Goal: Task Accomplishment & Management: Use online tool/utility

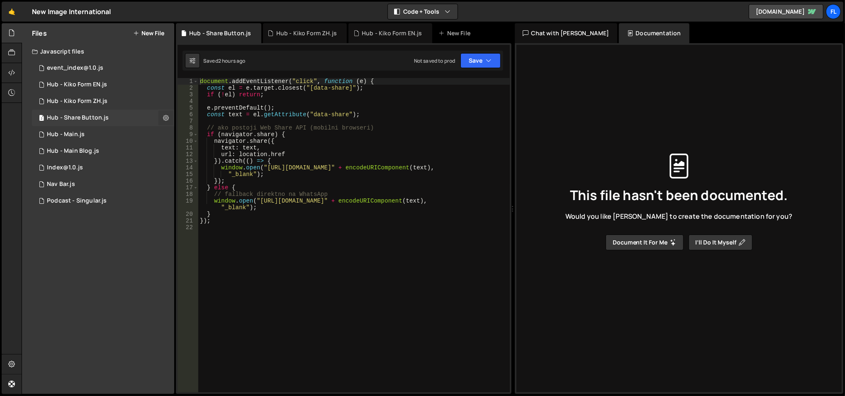
click at [163, 117] on icon at bounding box center [166, 118] width 6 height 8
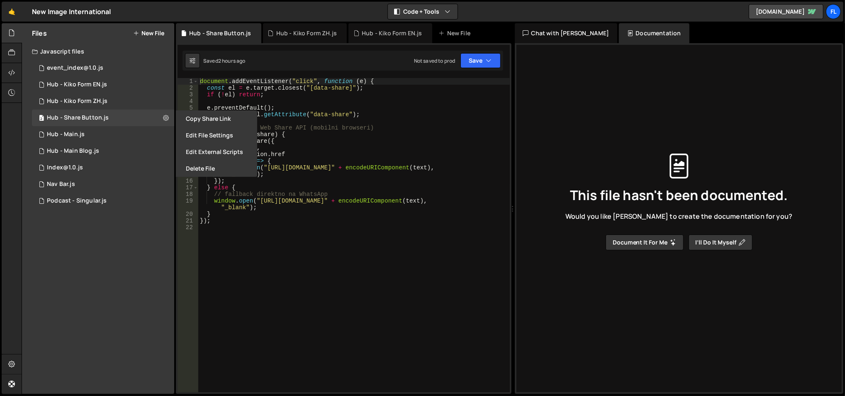
click at [186, 128] on button "Edit File Settings" at bounding box center [216, 135] width 81 height 17
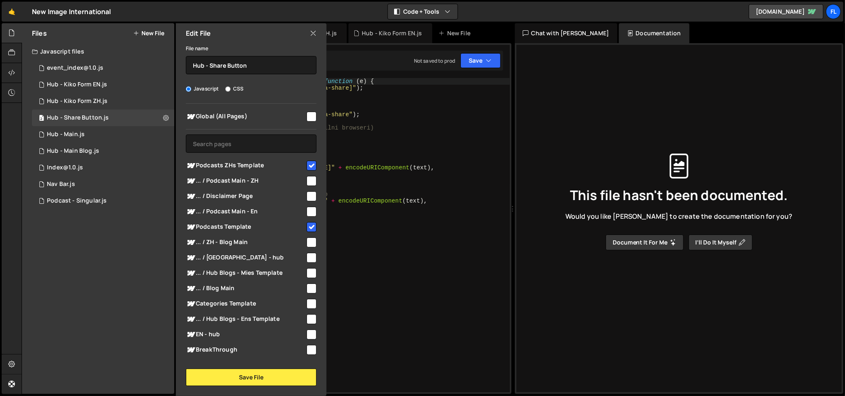
click at [314, 33] on icon at bounding box center [313, 33] width 7 height 9
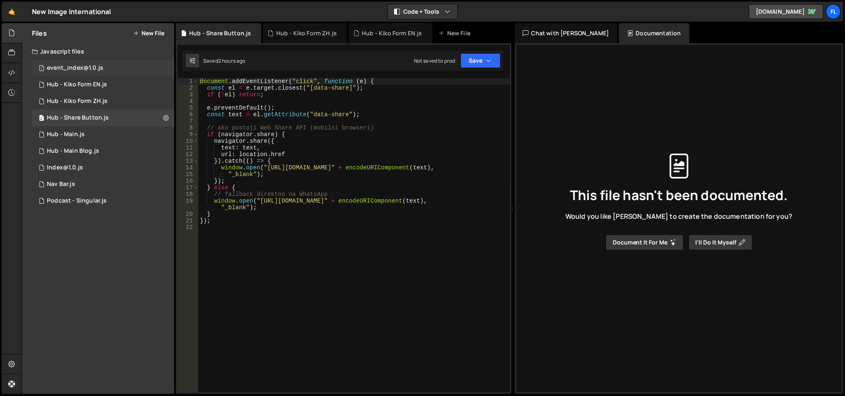
click at [100, 61] on div "1 event_index@1.0.js 0" at bounding box center [103, 68] width 142 height 17
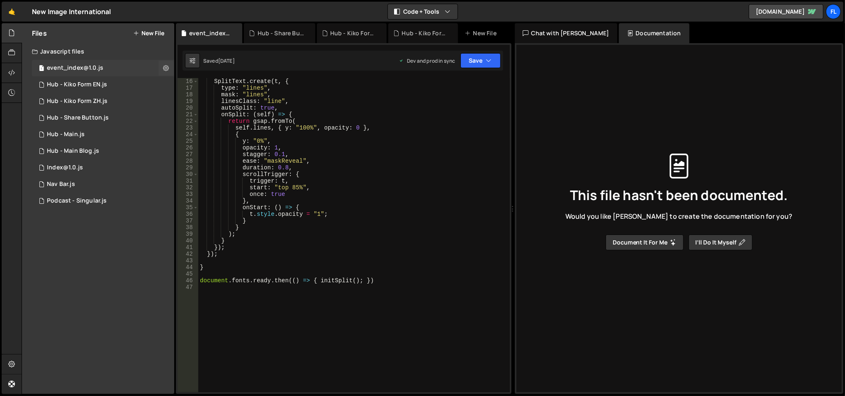
scroll to position [99, 0]
click at [102, 84] on div "Hub - Kiko Form EN.js" at bounding box center [77, 84] width 60 height 7
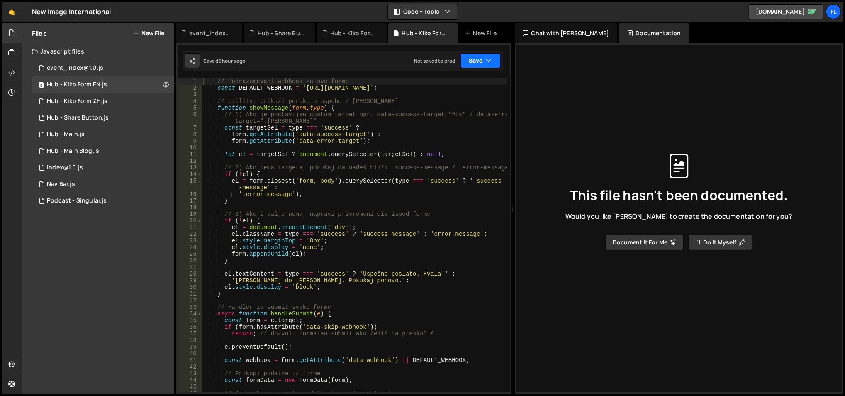
click at [483, 67] on button "Save" at bounding box center [480, 60] width 40 height 15
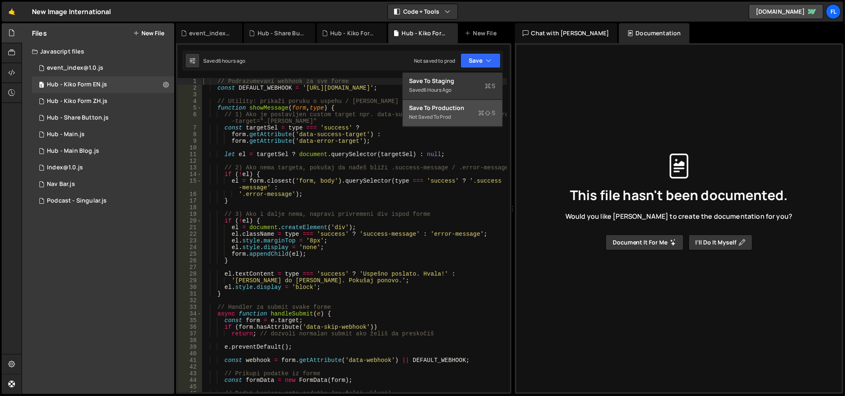
click at [454, 117] on div "Not saved to prod" at bounding box center [452, 117] width 86 height 10
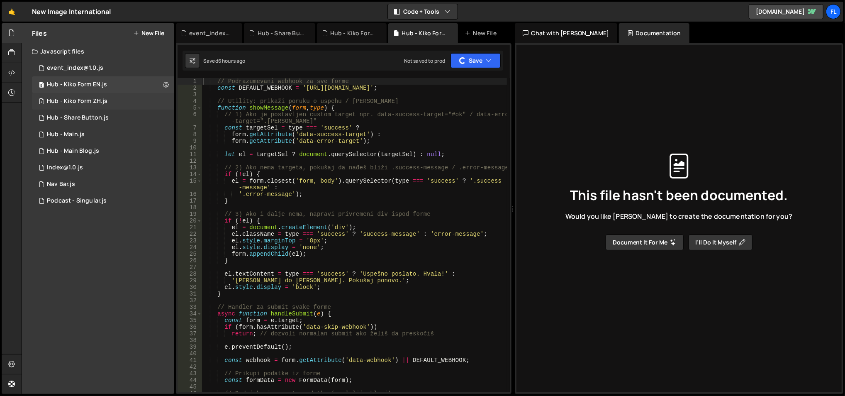
click at [107, 98] on div "4 Hub - Kiko Form ZH.js 0" at bounding box center [103, 101] width 142 height 17
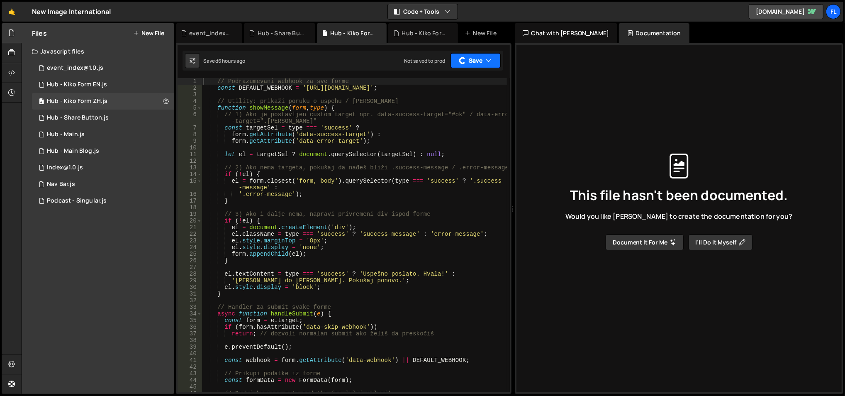
click at [463, 58] on div "button" at bounding box center [462, 60] width 9 height 9
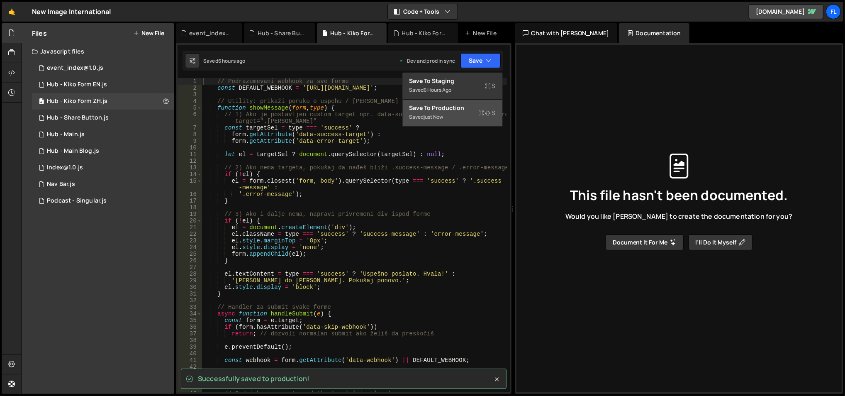
click at [443, 111] on div "Save to Production S" at bounding box center [452, 108] width 86 height 8
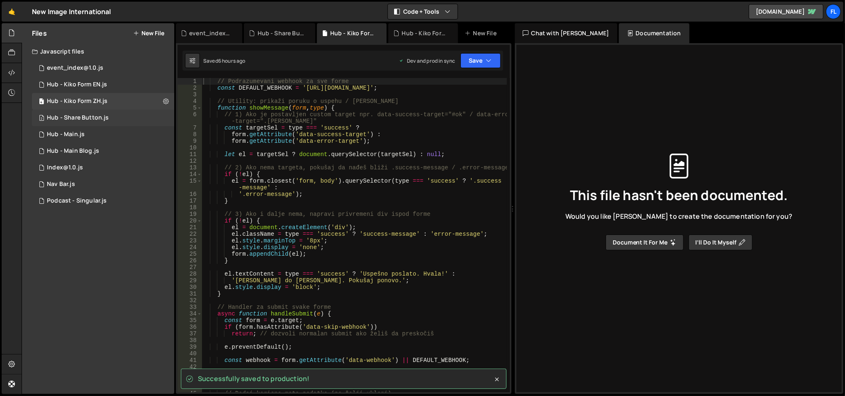
click at [123, 117] on div "2 Hub - Share Button.js 0" at bounding box center [103, 118] width 142 height 17
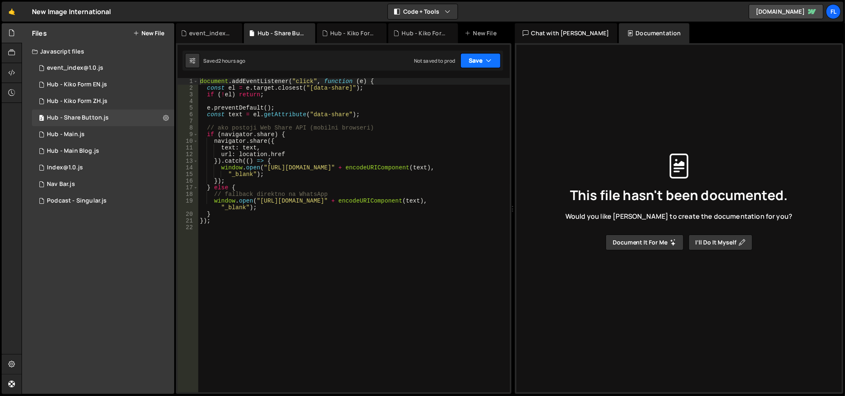
click at [482, 58] on button "Save" at bounding box center [480, 60] width 40 height 15
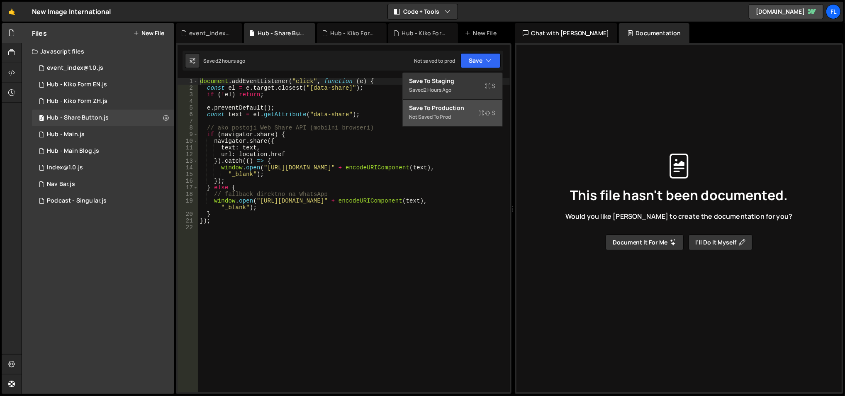
click at [429, 113] on div "Not saved to prod" at bounding box center [452, 117] width 86 height 10
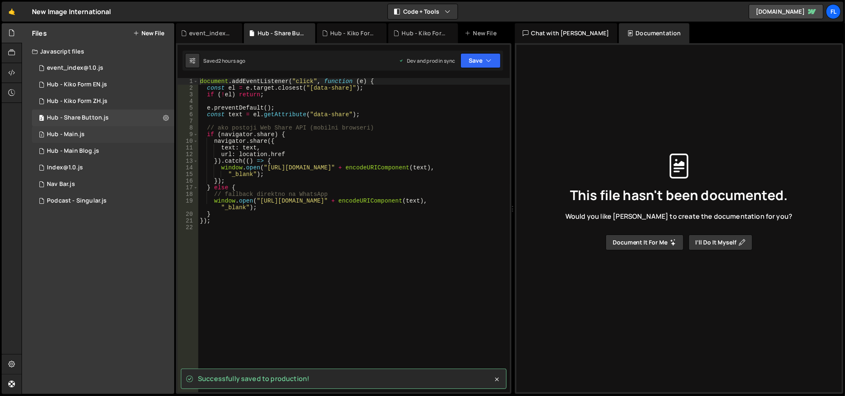
click at [89, 135] on div "2 Hub - Main.js 0" at bounding box center [103, 134] width 142 height 17
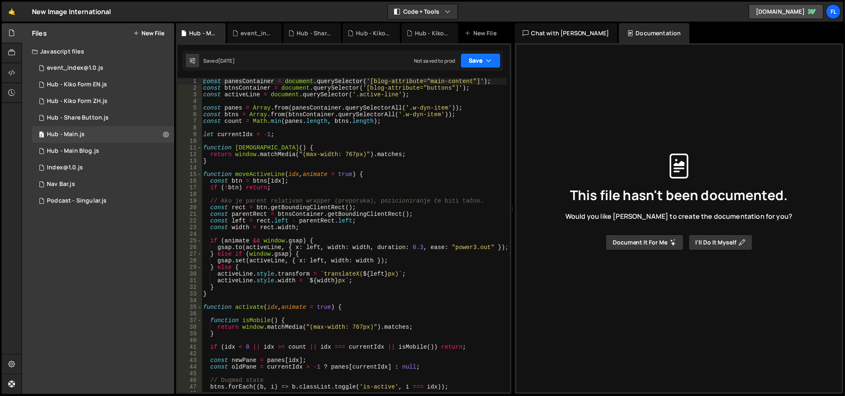
drag, startPoint x: 472, startPoint y: 58, endPoint x: 456, endPoint y: 80, distance: 27.0
click at [472, 58] on button "Save" at bounding box center [480, 60] width 40 height 15
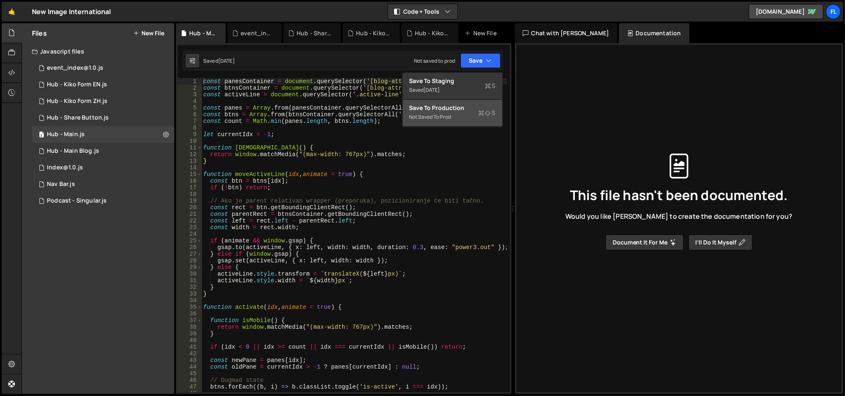
click at [440, 113] on div "Not saved to prod" at bounding box center [452, 117] width 86 height 10
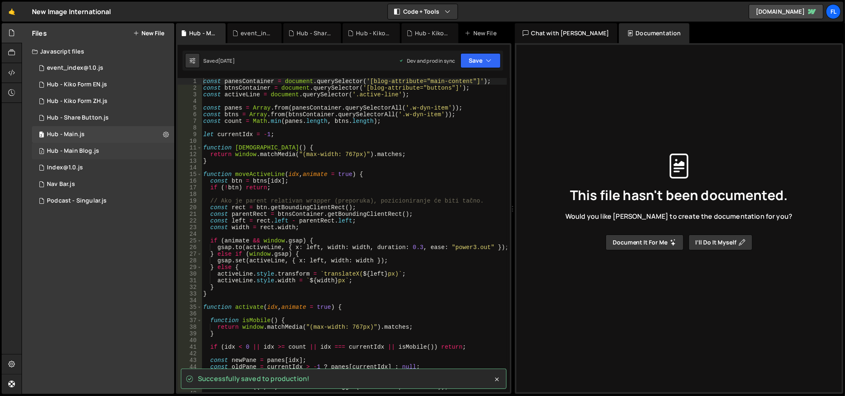
click at [110, 154] on div "2 Hub - Main Blog.js 0" at bounding box center [103, 151] width 142 height 17
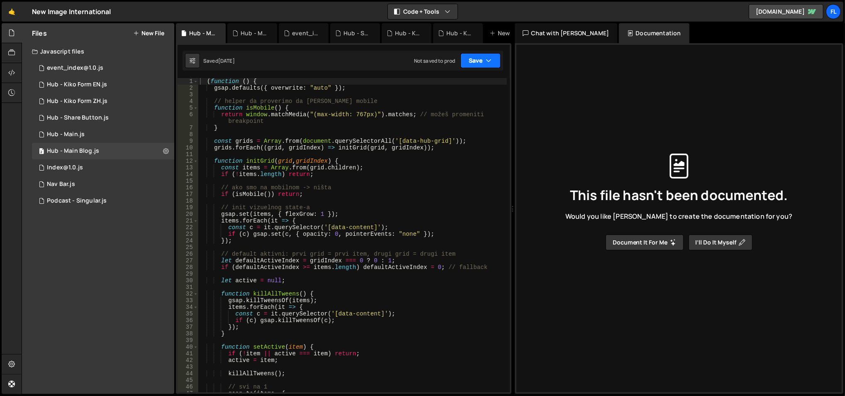
click at [489, 64] on button "Save" at bounding box center [480, 60] width 40 height 15
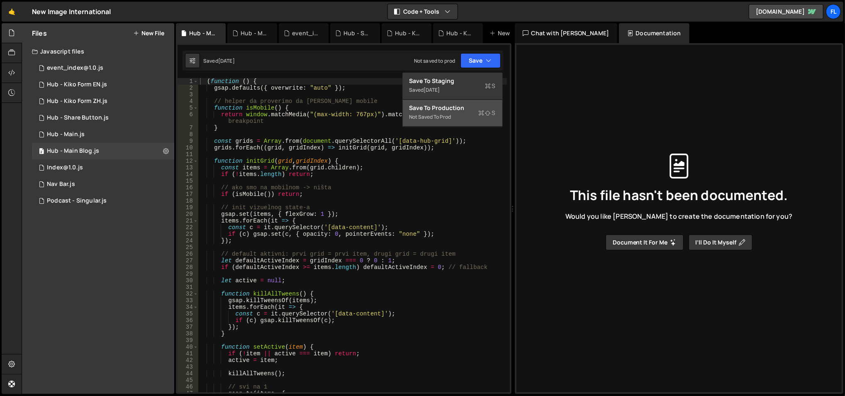
click at [436, 122] on div "Not saved to prod" at bounding box center [452, 117] width 86 height 10
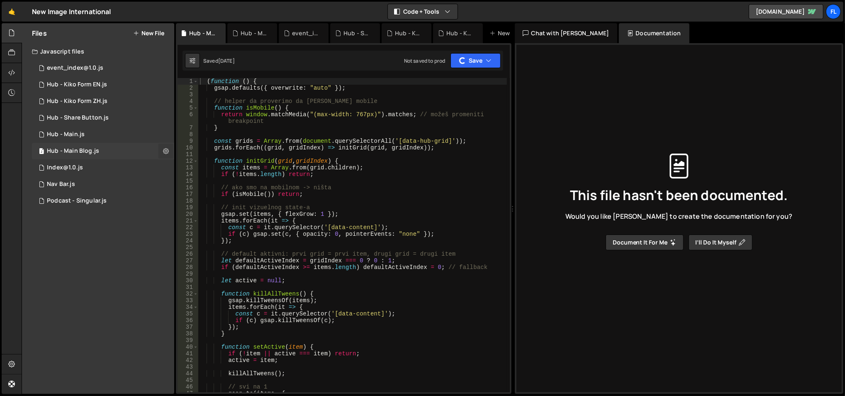
click at [163, 153] on icon at bounding box center [166, 151] width 6 height 8
type input "Hub - Main Blog"
radio input "true"
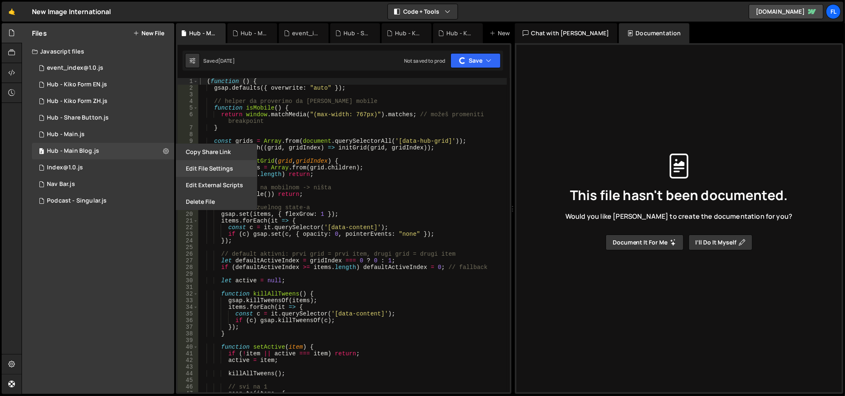
click at [188, 167] on button "Edit File Settings" at bounding box center [216, 168] width 81 height 17
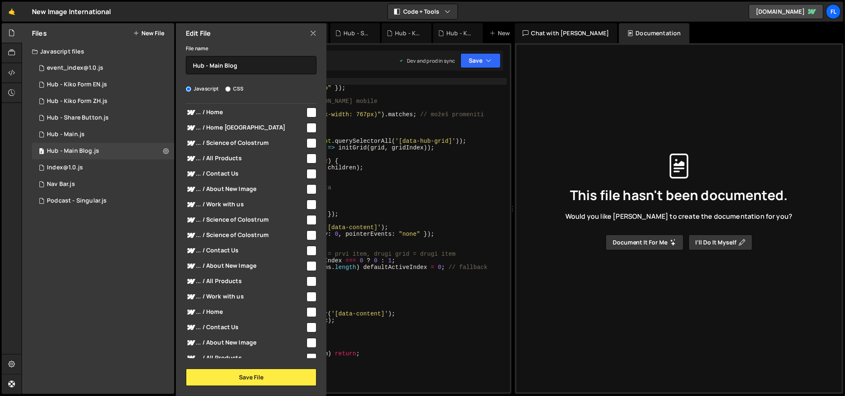
scroll to position [2415, 0]
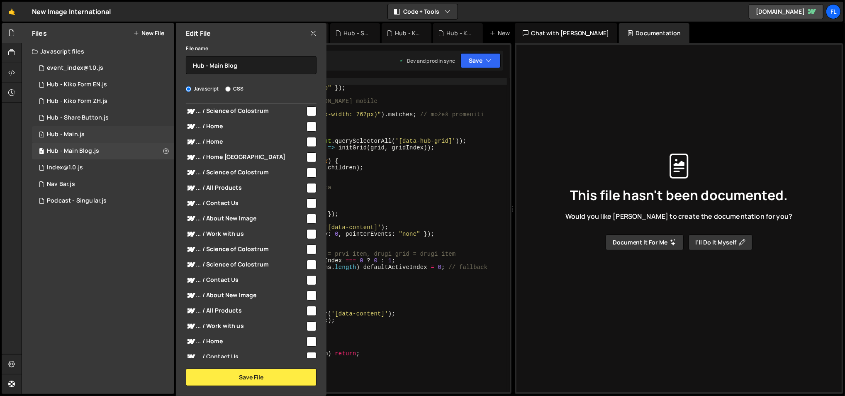
click at [162, 135] on div "2 Hub - Main.js 0" at bounding box center [103, 134] width 142 height 17
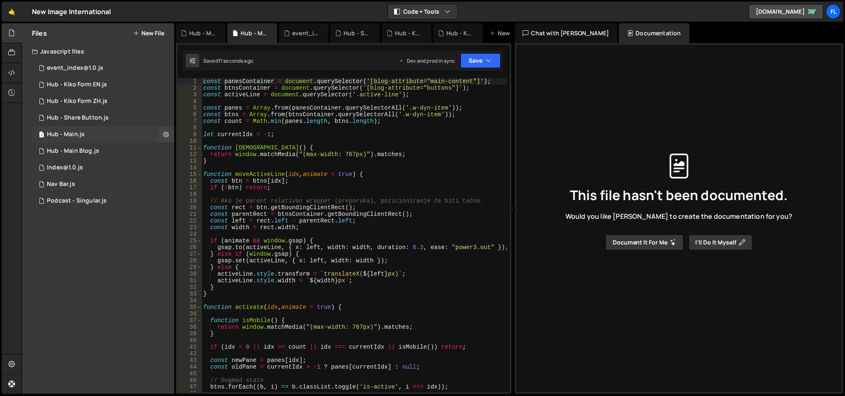
click at [162, 135] on button at bounding box center [165, 134] width 15 height 15
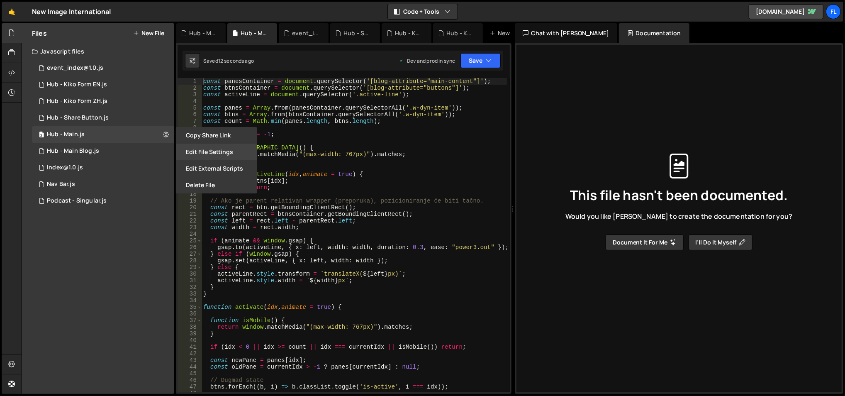
click at [191, 150] on button "Edit File Settings" at bounding box center [216, 152] width 81 height 17
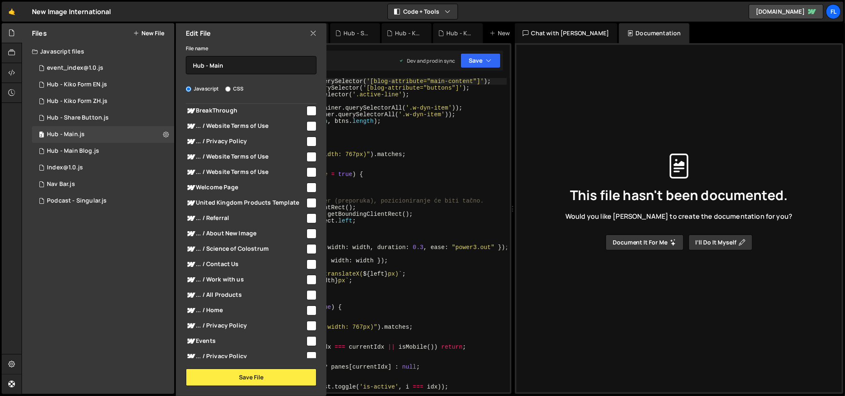
scroll to position [0, 0]
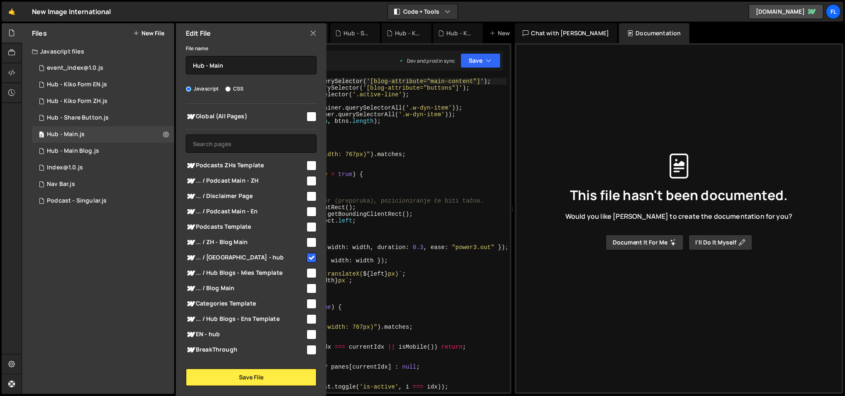
click at [316, 29] on icon at bounding box center [313, 33] width 7 height 9
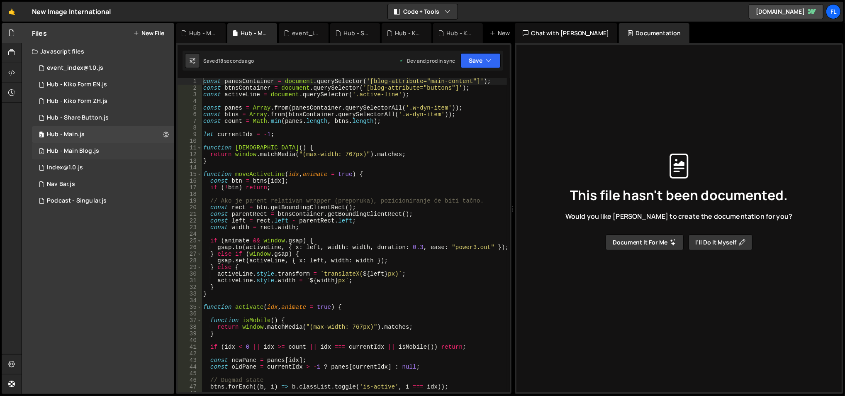
click at [137, 154] on div "2 Hub - Main Blog.js 0" at bounding box center [103, 151] width 142 height 17
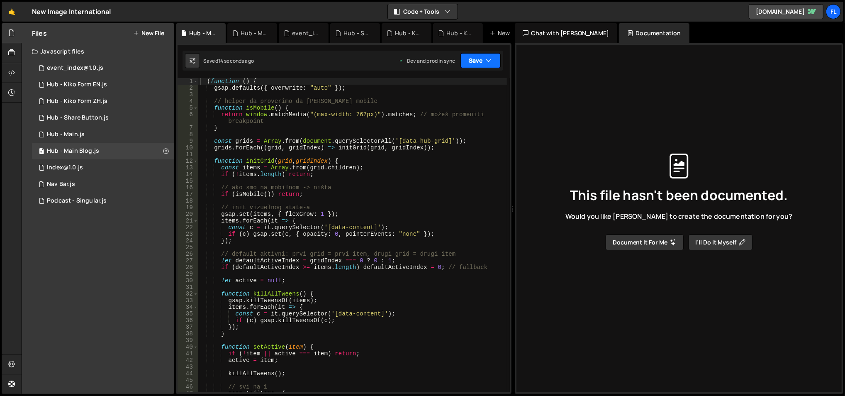
click at [489, 57] on icon "button" at bounding box center [489, 60] width 6 height 8
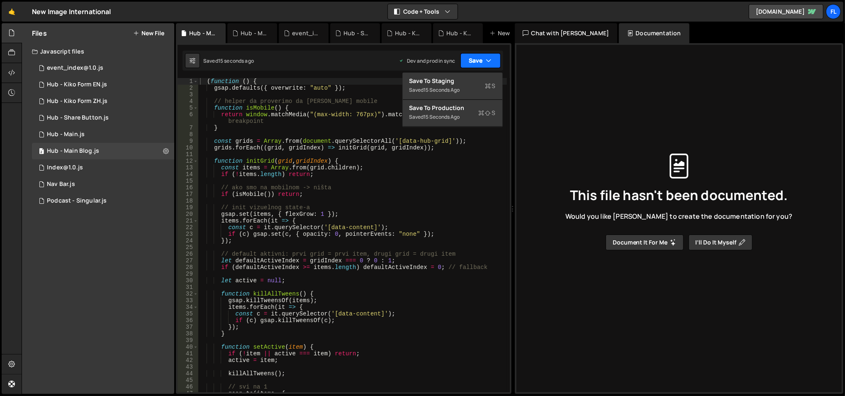
click at [489, 57] on icon "button" at bounding box center [489, 60] width 6 height 8
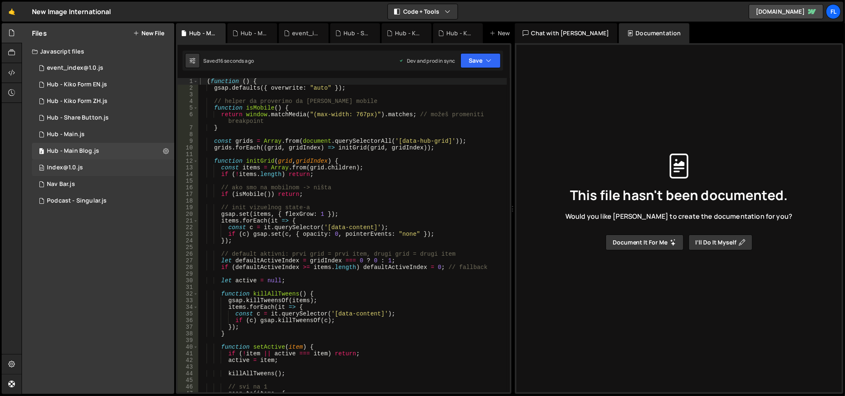
click at [84, 168] on div "23 Index@1.0.js 0" at bounding box center [103, 167] width 142 height 17
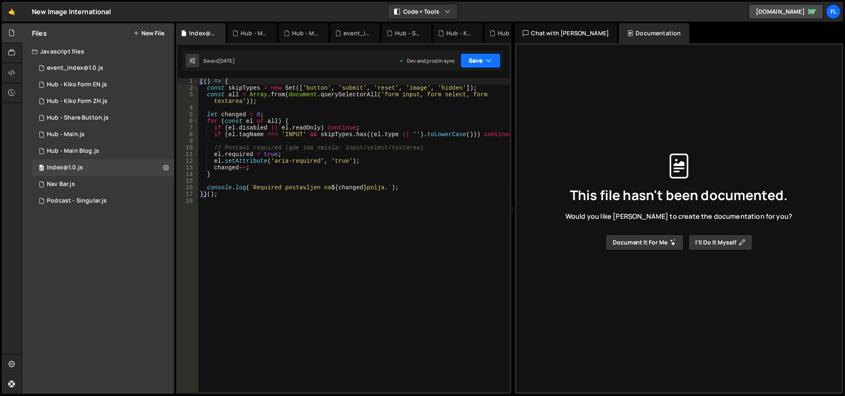
click at [477, 60] on button "Save" at bounding box center [480, 60] width 40 height 15
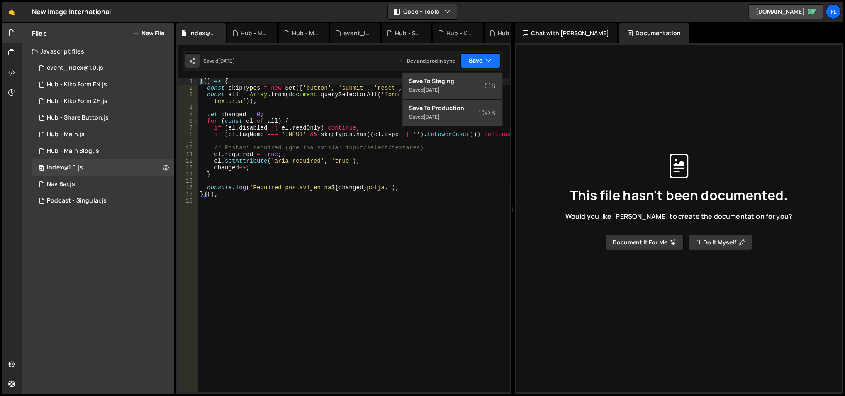
click at [477, 60] on button "Save" at bounding box center [480, 60] width 40 height 15
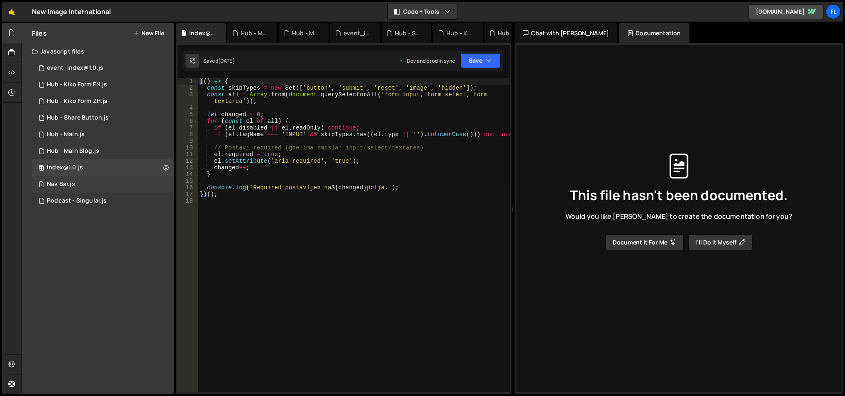
click at [123, 180] on div "8 Nav Bar.js 0" at bounding box center [103, 184] width 142 height 17
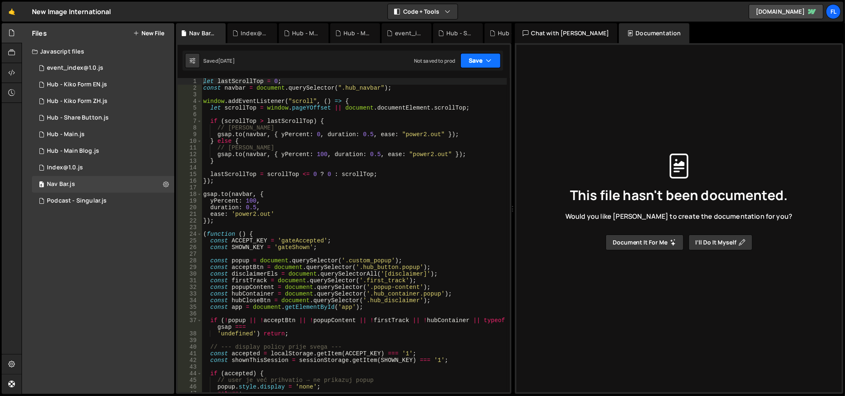
click at [465, 61] on button "Save" at bounding box center [480, 60] width 40 height 15
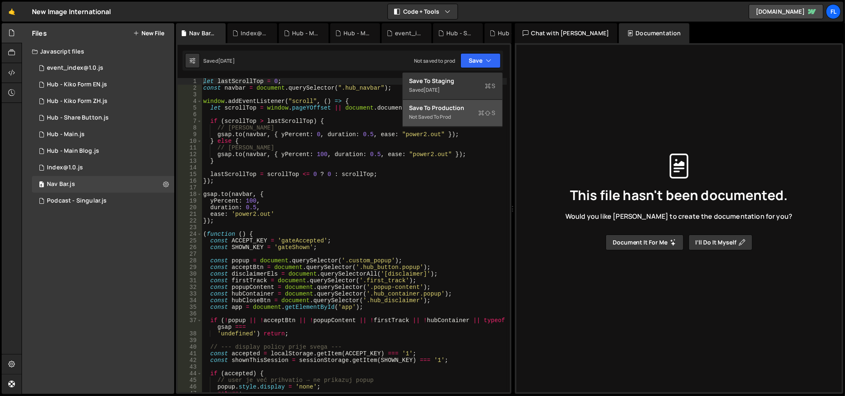
click at [446, 109] on div "Save to Production S" at bounding box center [452, 108] width 86 height 8
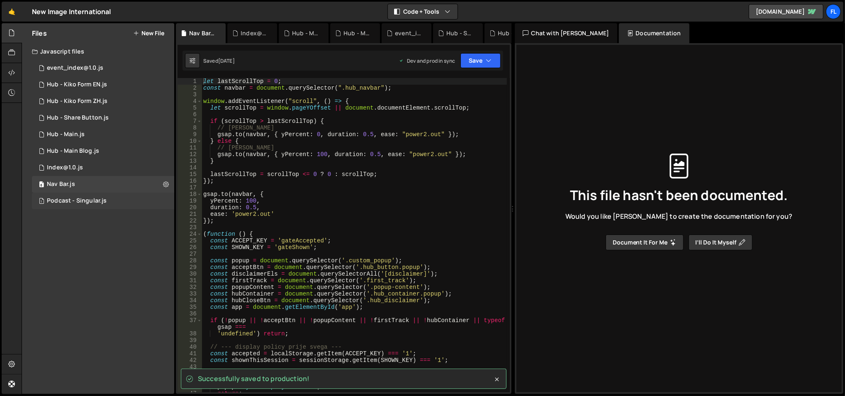
click at [92, 200] on div "Podcast - Singular.js" at bounding box center [77, 200] width 60 height 7
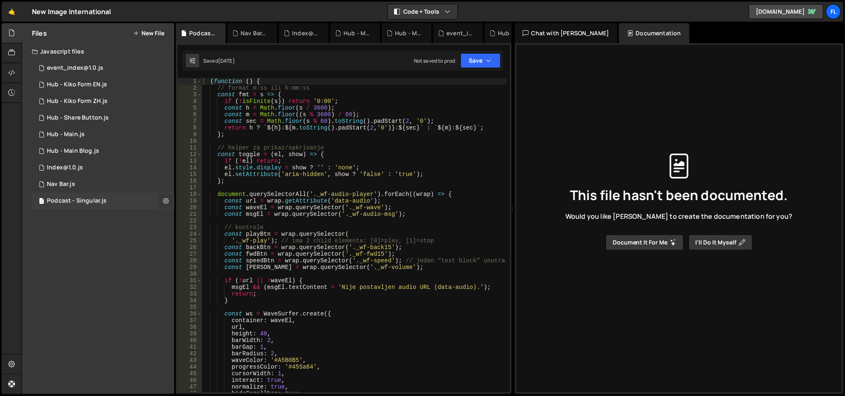
click at [170, 202] on button at bounding box center [165, 200] width 15 height 15
type input "Podcast - Singular"
radio input "true"
checkbox input "true"
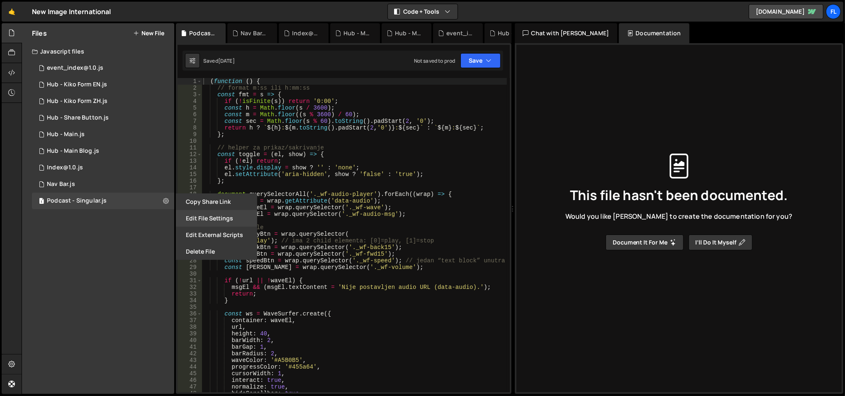
click at [214, 213] on button "Edit File Settings" at bounding box center [216, 218] width 81 height 17
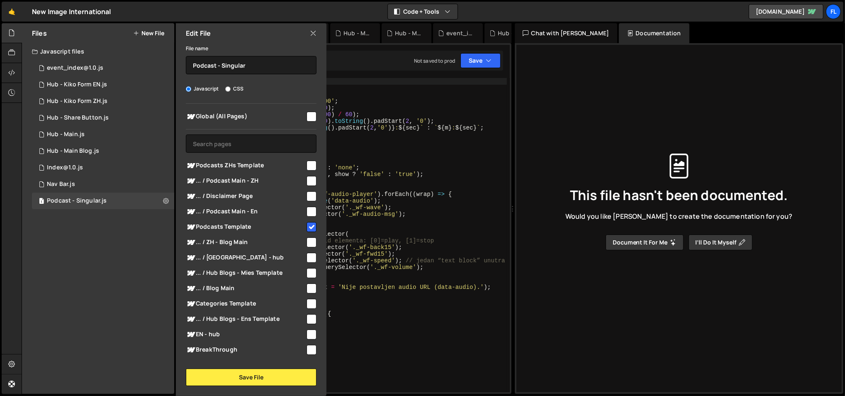
click at [312, 37] on icon at bounding box center [313, 33] width 7 height 9
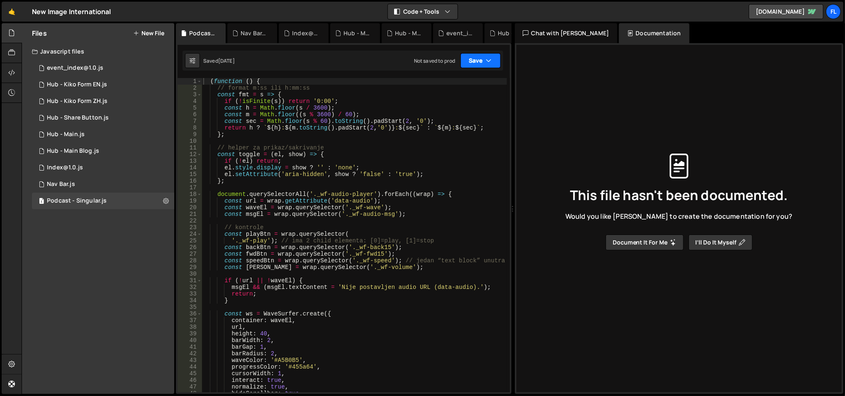
click at [467, 66] on button "Save" at bounding box center [480, 60] width 40 height 15
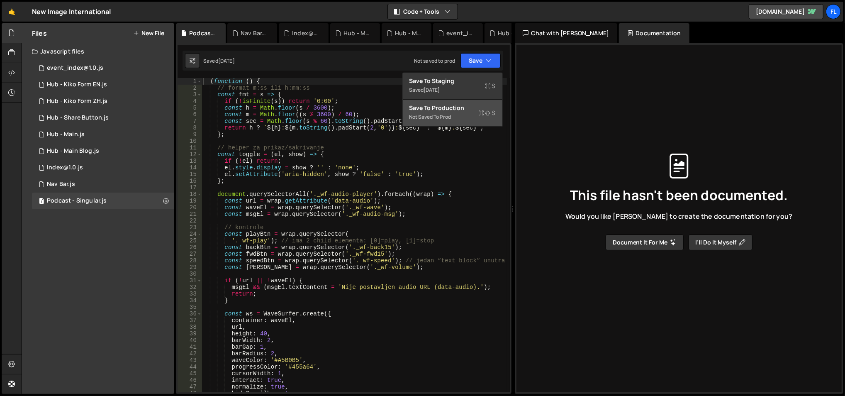
click at [455, 111] on div "Save to Production S" at bounding box center [452, 108] width 86 height 8
